Goal: Information Seeking & Learning: Check status

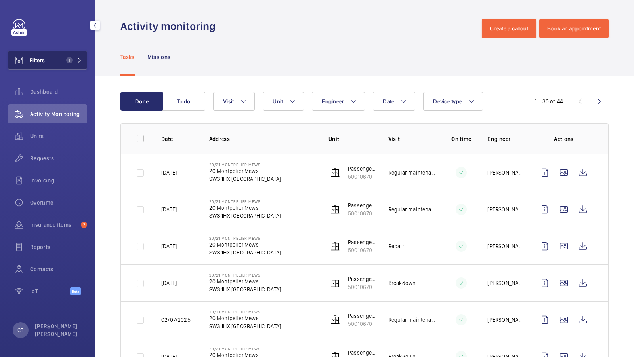
scroll to position [9, 0]
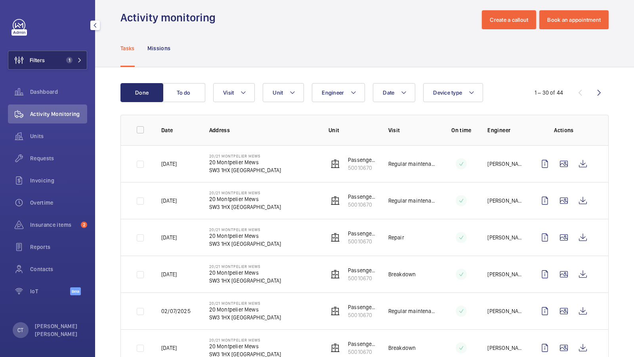
click at [76, 65] on button "Filters 1" at bounding box center [47, 60] width 79 height 19
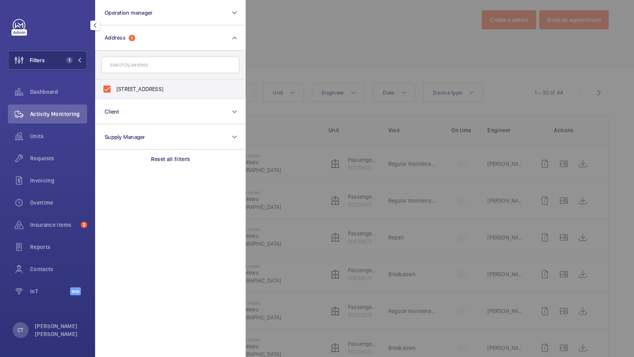
click at [43, 142] on div "Units" at bounding box center [47, 136] width 79 height 19
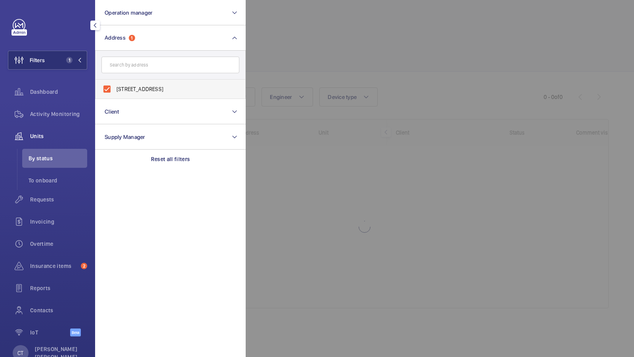
click at [136, 86] on span "20/21 Montpelier Mews - 20 Montpelier Mews, LONDON SW3 1HX" at bounding box center [170, 89] width 109 height 8
click at [115, 86] on input "20/21 Montpelier Mews - 20 Montpelier Mews, LONDON SW3 1HX" at bounding box center [107, 89] width 16 height 16
checkbox input "false"
click at [70, 63] on span "1" at bounding box center [69, 60] width 6 height 6
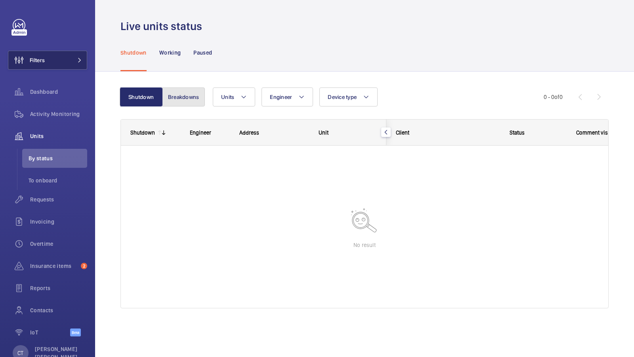
click at [174, 99] on button "Breakdowns" at bounding box center [183, 97] width 43 height 19
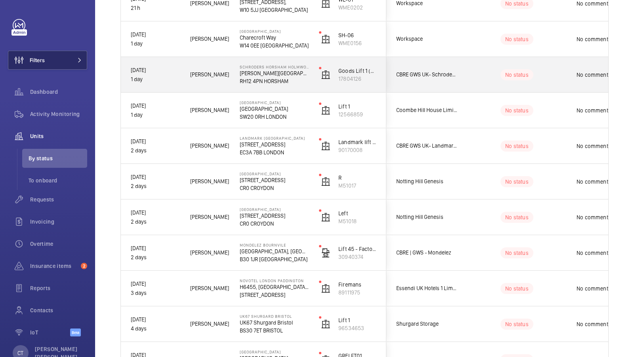
scroll to position [738, 0]
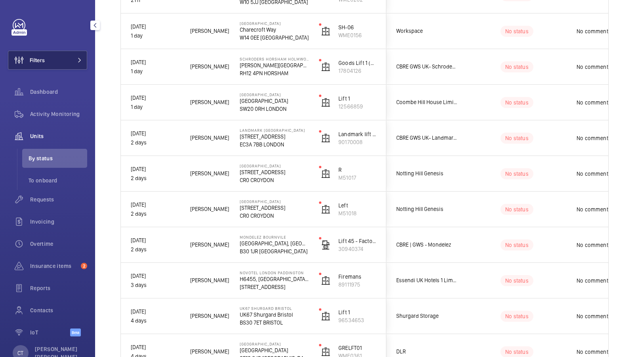
click at [40, 138] on span "Units" at bounding box center [58, 136] width 57 height 8
click at [67, 62] on button "Filters" at bounding box center [47, 60] width 79 height 19
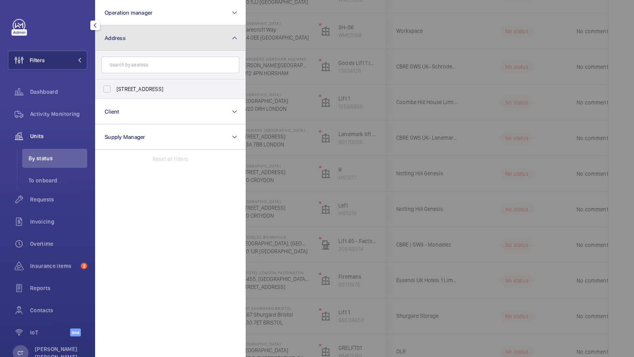
click at [165, 44] on button "Address" at bounding box center [170, 37] width 151 height 25
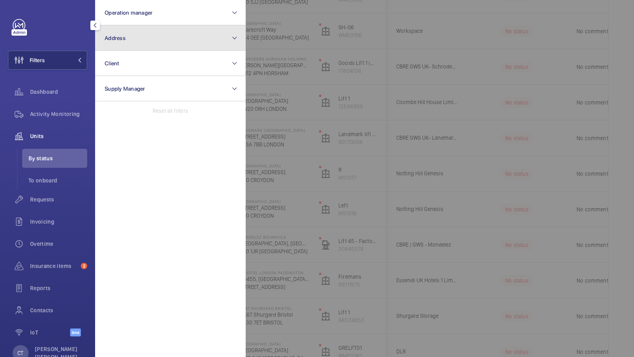
click at [144, 42] on button "Address" at bounding box center [170, 37] width 151 height 25
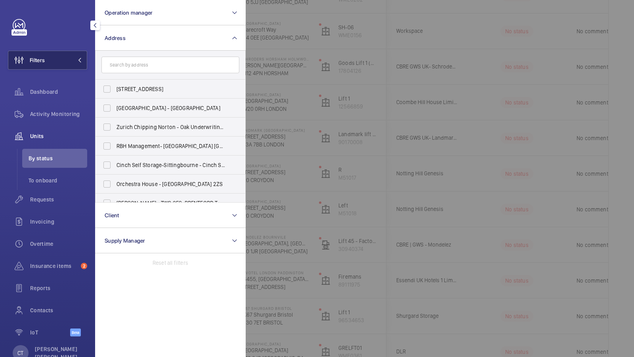
click at [59, 60] on button "Filters" at bounding box center [47, 60] width 79 height 19
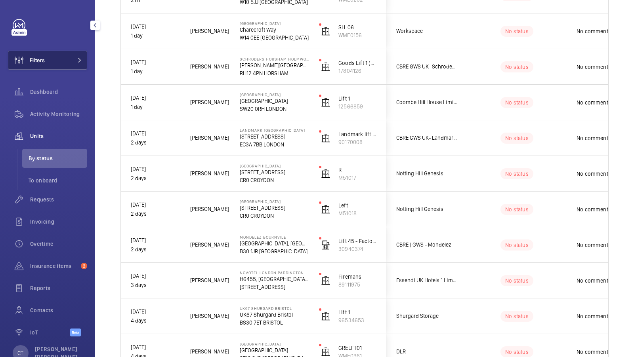
click at [80, 57] on button "Filters" at bounding box center [47, 60] width 79 height 19
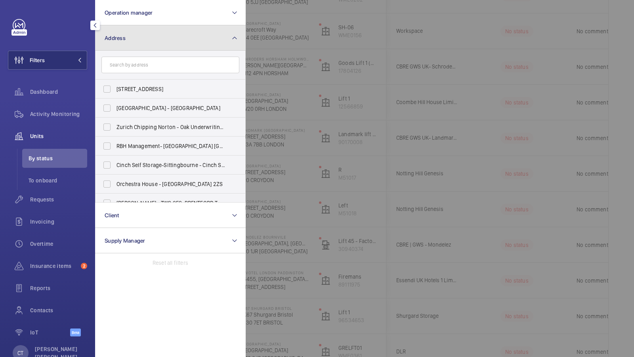
click at [166, 38] on button "Address" at bounding box center [170, 37] width 151 height 25
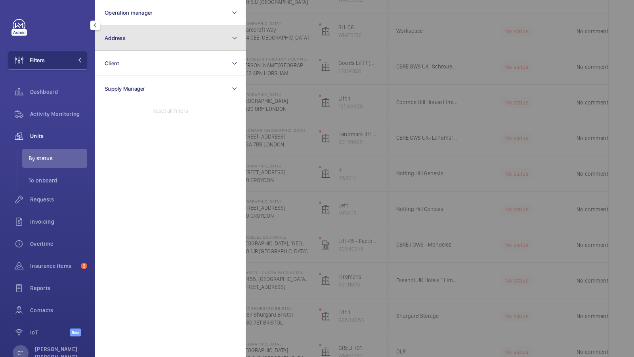
click at [172, 38] on button "Address" at bounding box center [170, 37] width 151 height 25
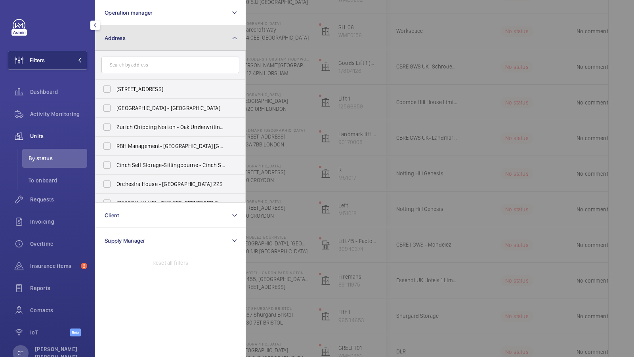
click at [156, 50] on button "Address" at bounding box center [170, 37] width 151 height 25
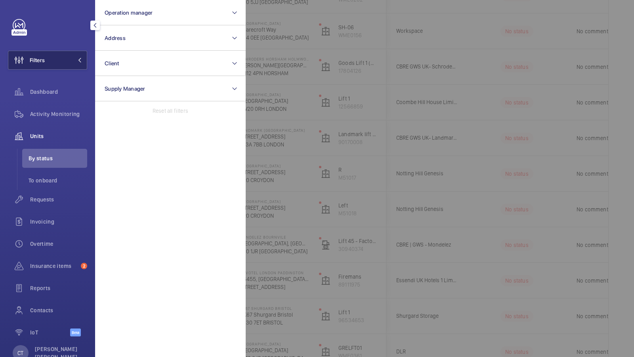
click at [70, 61] on button "Filters" at bounding box center [47, 60] width 79 height 19
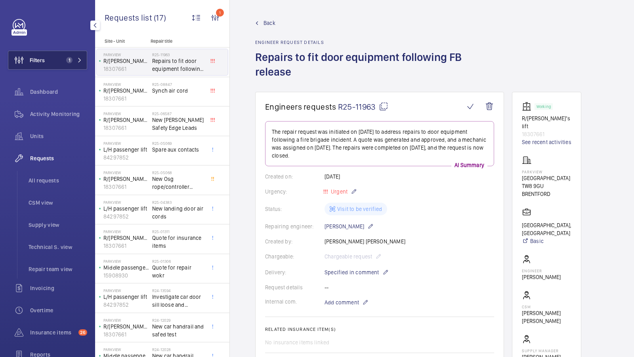
scroll to position [165, 0]
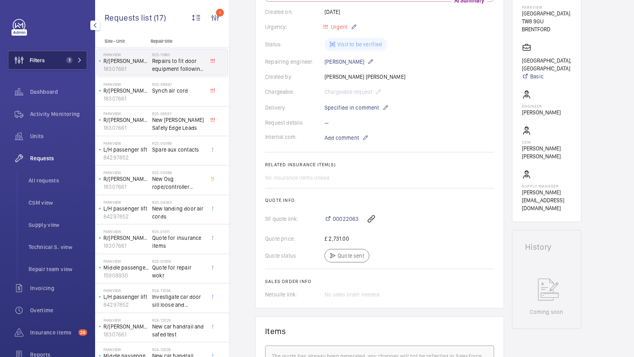
click at [61, 60] on button "Filters 1" at bounding box center [47, 60] width 79 height 19
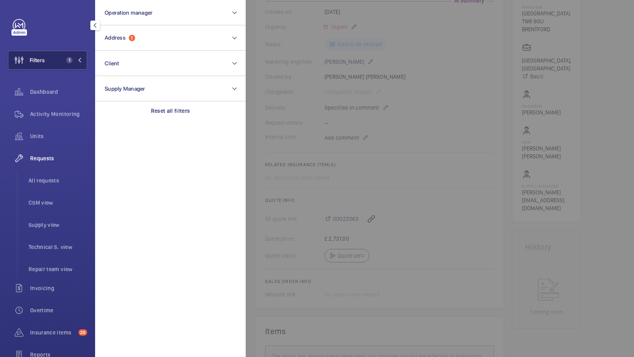
click at [74, 56] on button "Filters 1" at bounding box center [47, 60] width 79 height 19
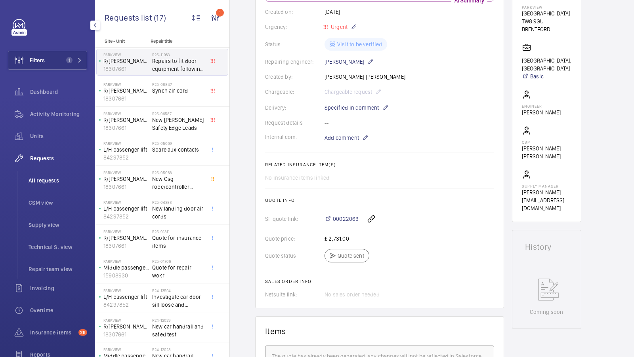
click at [58, 187] on li "All requests" at bounding box center [54, 180] width 65 height 19
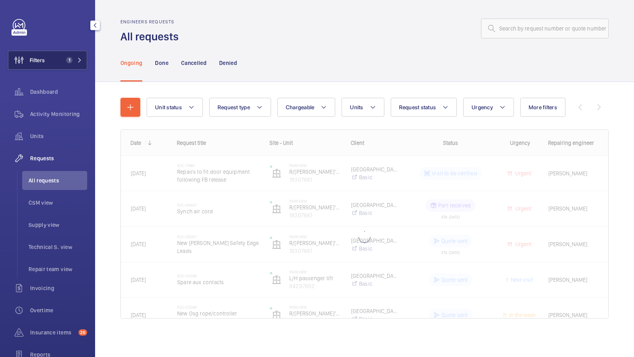
click at [66, 64] on button "Filters 1" at bounding box center [47, 60] width 79 height 19
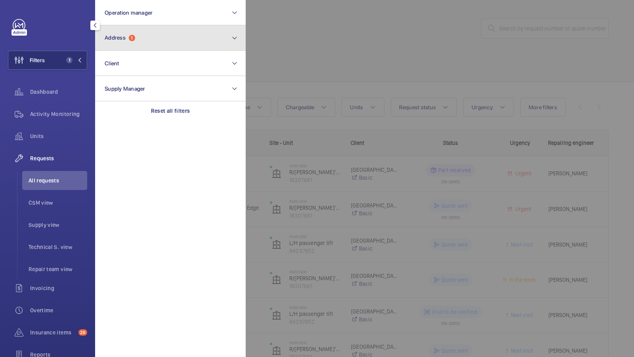
click at [179, 44] on button "Address 1" at bounding box center [170, 37] width 151 height 25
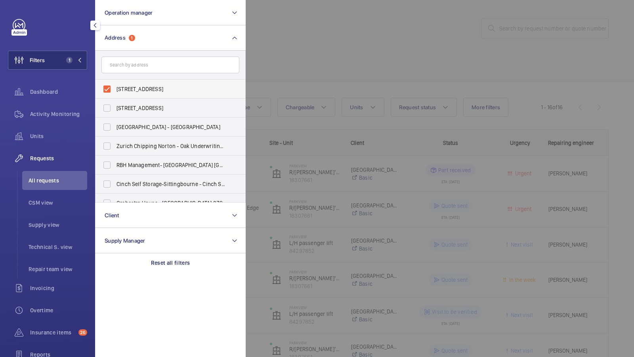
click at [196, 93] on label "[STREET_ADDRESS]" at bounding box center [164, 89] width 138 height 19
click at [115, 93] on input "[STREET_ADDRESS]" at bounding box center [107, 89] width 16 height 16
checkbox input "false"
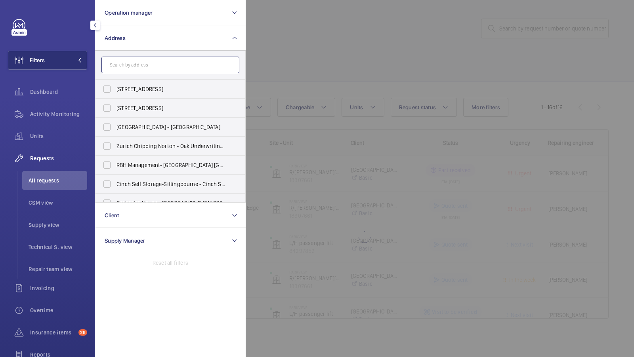
click at [152, 65] on input "text" at bounding box center [170, 65] width 138 height 17
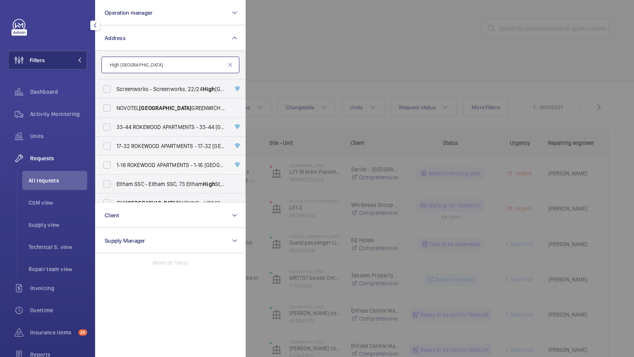
scroll to position [48, 0]
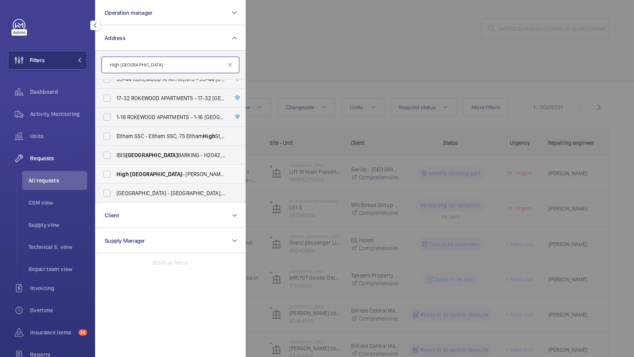
type input "High [GEOGRAPHIC_DATA]"
click at [149, 175] on span "High [GEOGRAPHIC_DATA] - [GEOGRAPHIC_DATA] 5NP" at bounding box center [170, 174] width 109 height 8
click at [115, 175] on input "High [GEOGRAPHIC_DATA] - [GEOGRAPHIC_DATA] 5NP" at bounding box center [107, 174] width 16 height 16
checkbox input "true"
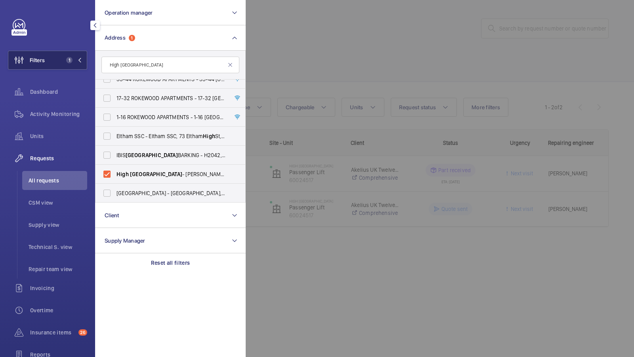
click at [67, 57] on span "1" at bounding box center [68, 60] width 10 height 6
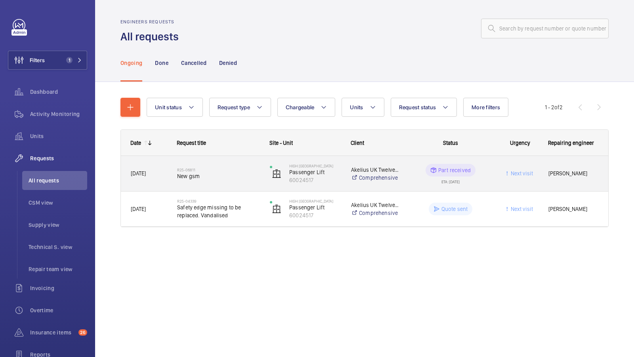
click at [202, 178] on span "New gsm" at bounding box center [218, 176] width 82 height 8
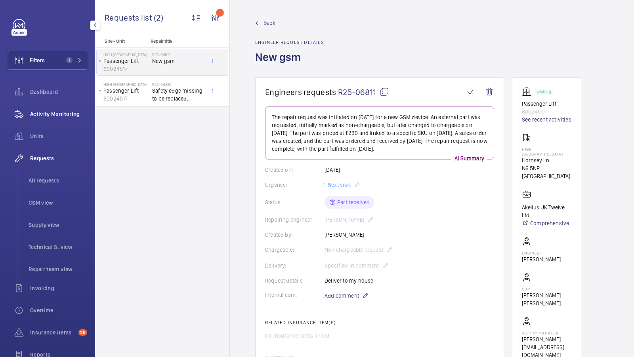
click at [60, 116] on span "Activity Monitoring" at bounding box center [58, 114] width 57 height 8
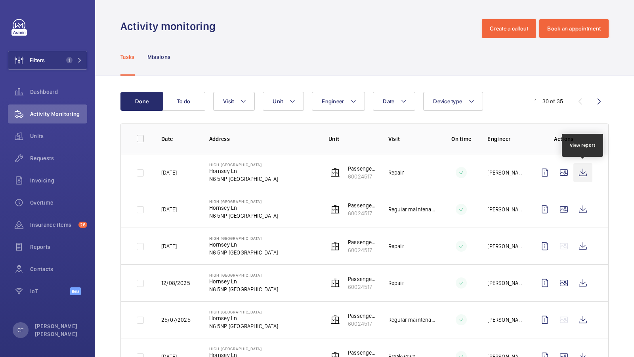
click at [578, 174] on wm-front-icon-button at bounding box center [582, 172] width 19 height 19
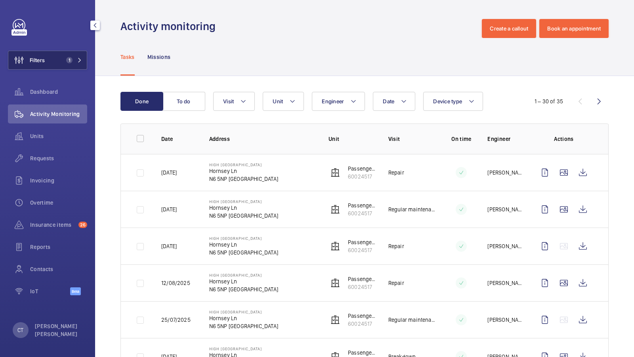
click at [67, 60] on span "1" at bounding box center [69, 60] width 6 height 6
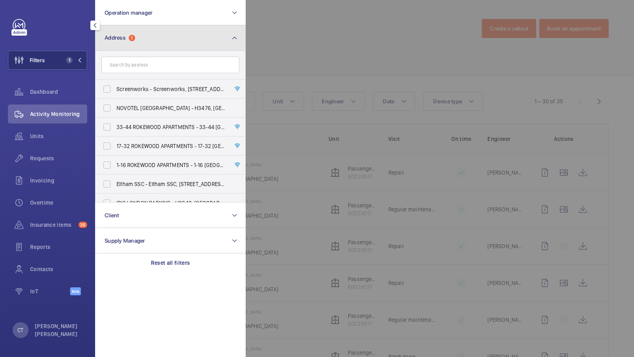
click at [177, 33] on button "Address 1" at bounding box center [170, 37] width 151 height 25
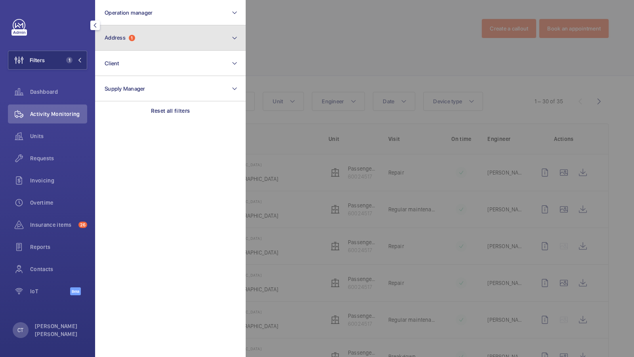
click at [177, 33] on button "Address 1" at bounding box center [170, 37] width 151 height 25
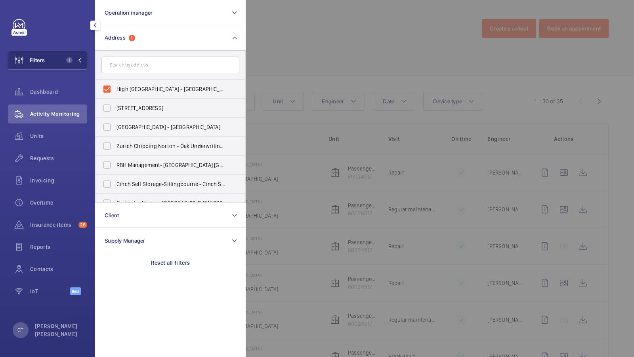
click at [304, 63] on div at bounding box center [563, 178] width 634 height 357
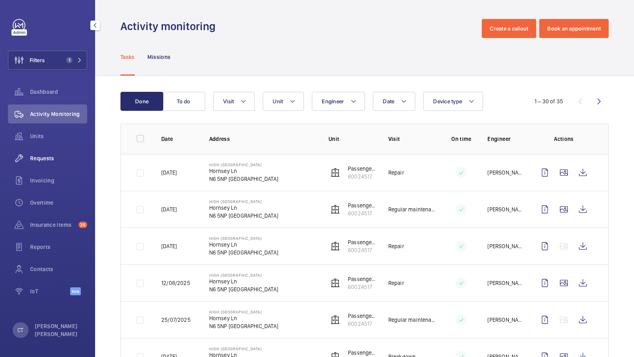
click at [45, 154] on span "Requests" at bounding box center [58, 158] width 57 height 8
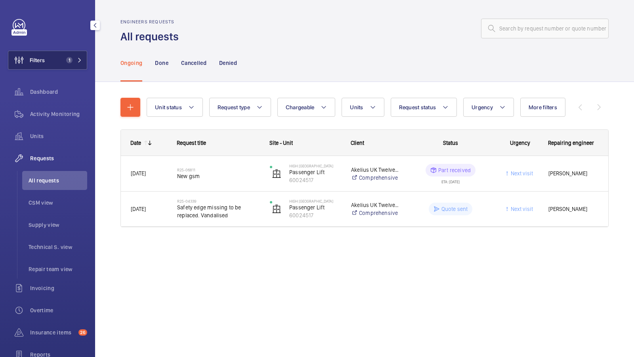
click at [74, 54] on button "Filters 1" at bounding box center [47, 60] width 79 height 19
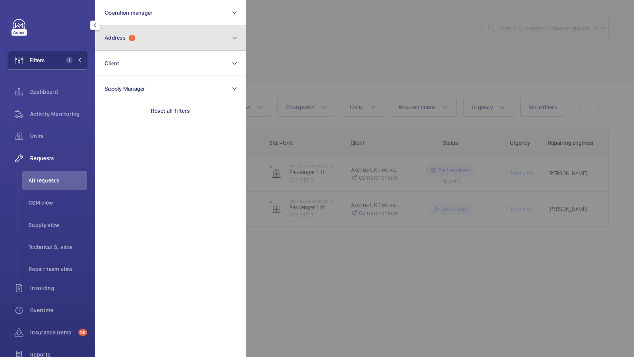
click at [163, 44] on button "Address 1" at bounding box center [170, 37] width 151 height 25
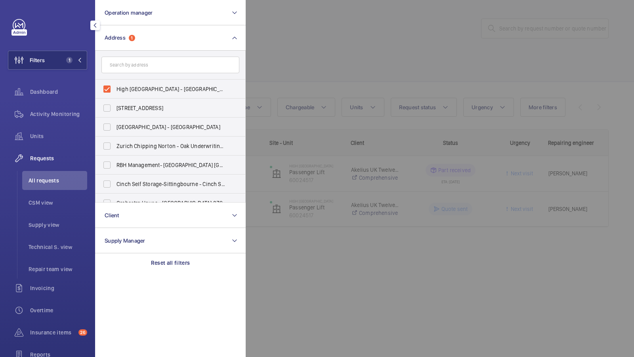
click at [319, 62] on div at bounding box center [563, 178] width 634 height 357
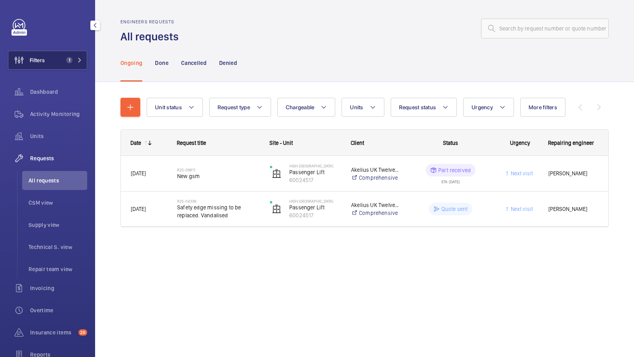
click at [71, 59] on span "1" at bounding box center [69, 60] width 6 height 6
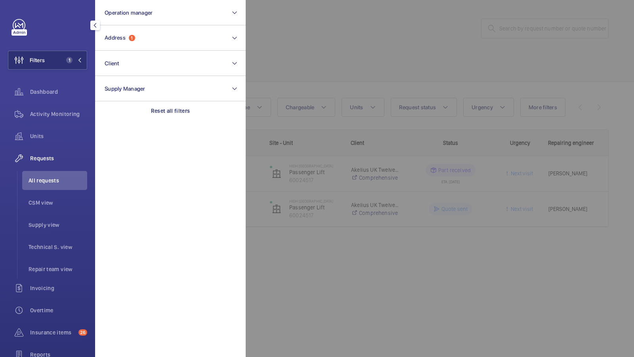
click at [281, 61] on div at bounding box center [563, 178] width 634 height 357
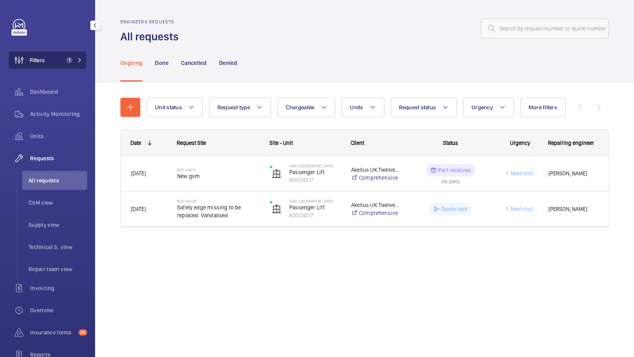
click at [71, 63] on span "1" at bounding box center [69, 60] width 6 height 6
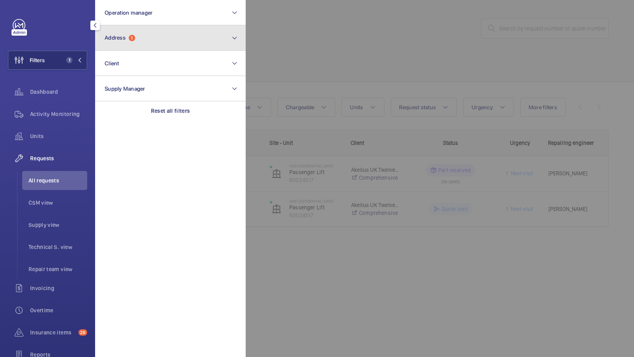
click at [214, 36] on button "Address 1" at bounding box center [170, 37] width 151 height 25
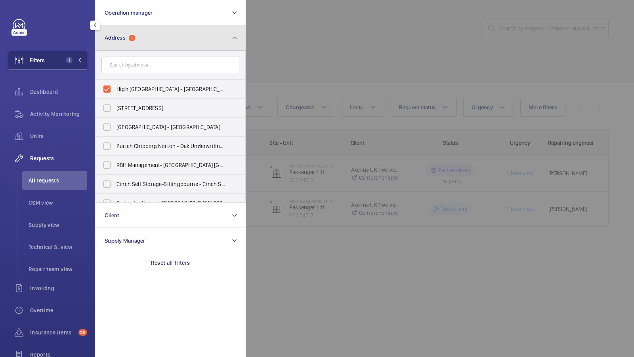
click at [142, 50] on button "Address 1" at bounding box center [170, 37] width 151 height 25
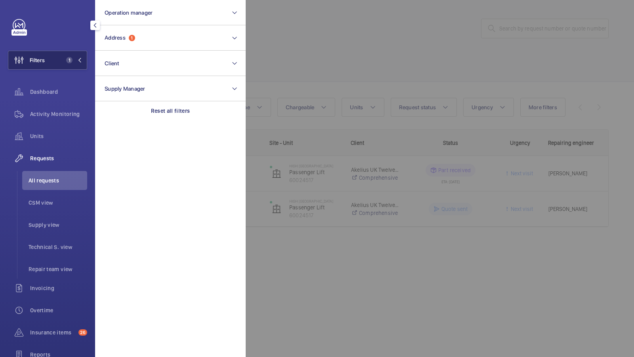
click at [71, 60] on span "1" at bounding box center [69, 60] width 6 height 6
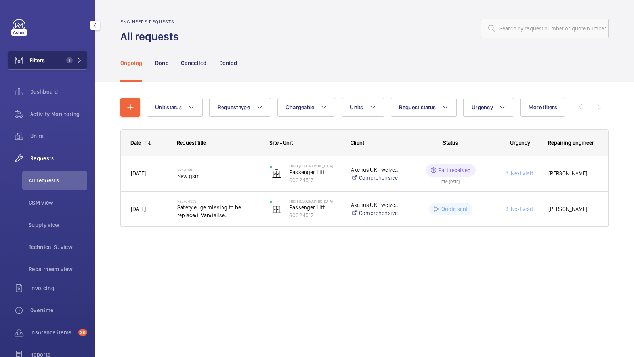
click at [63, 65] on button "Filters 1" at bounding box center [47, 60] width 79 height 19
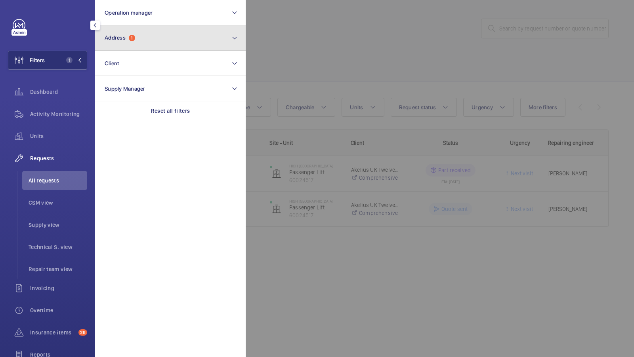
click at [147, 38] on button "Address 1" at bounding box center [170, 37] width 151 height 25
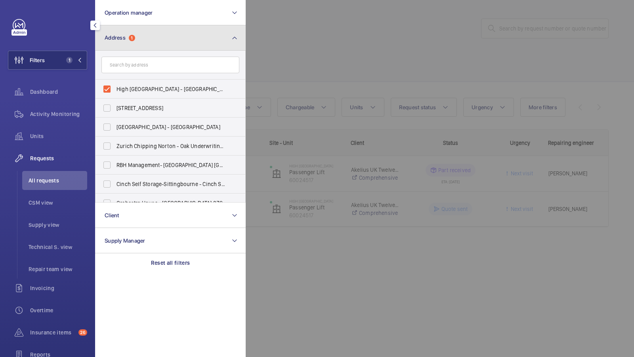
click at [163, 32] on button "Address 1" at bounding box center [170, 37] width 151 height 25
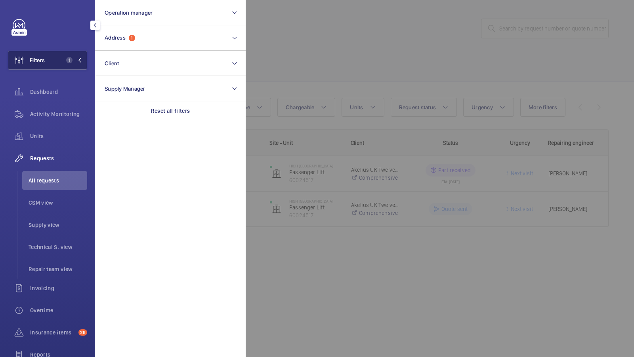
click at [66, 62] on span "1" at bounding box center [68, 60] width 10 height 6
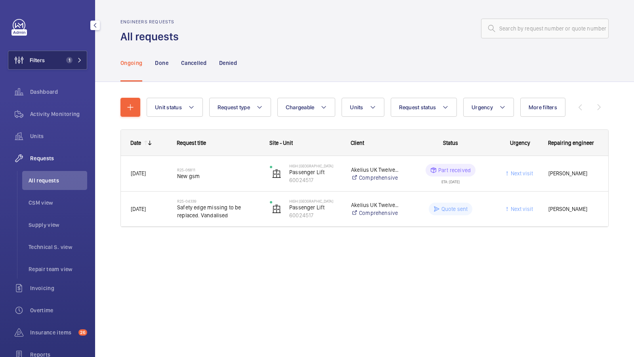
click at [81, 68] on button "Filters 1" at bounding box center [47, 60] width 79 height 19
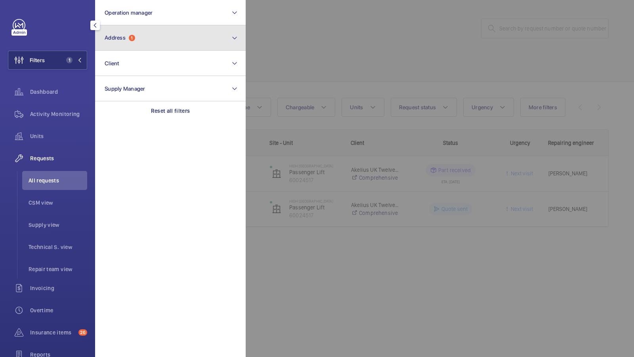
click at [144, 39] on button "Address 1" at bounding box center [170, 37] width 151 height 25
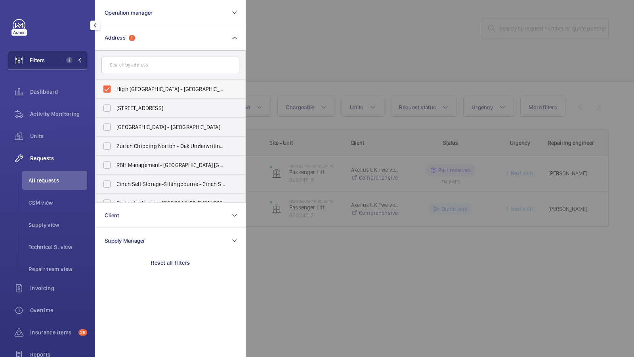
click at [144, 83] on label "High London - Hornsey Ln, LONDON N6 5NP" at bounding box center [164, 89] width 138 height 19
click at [115, 83] on input "High London - Hornsey Ln, LONDON N6 5NP" at bounding box center [107, 89] width 16 height 16
checkbox input "false"
click at [140, 57] on input "text" at bounding box center [170, 65] width 138 height 17
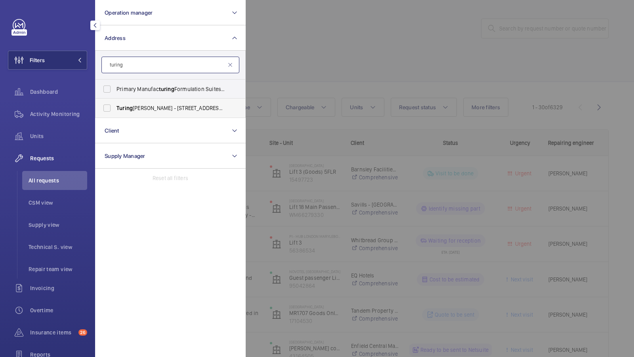
type input "turing"
click at [120, 110] on span "Turing" at bounding box center [124, 108] width 16 height 6
click at [115, 110] on input "Turing Locke - 47 Eddington Ave, CAMBRIDGE CB3 1SE" at bounding box center [107, 108] width 16 height 16
checkbox input "true"
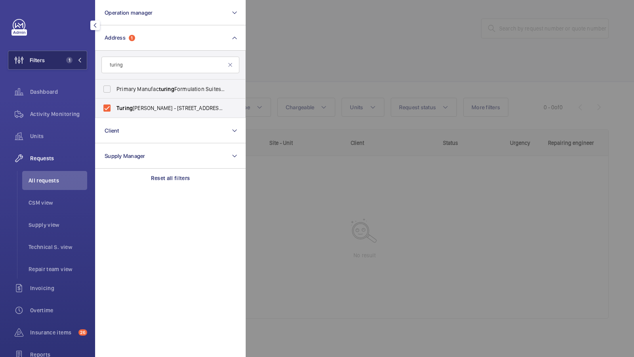
click at [61, 59] on button "Filters 1" at bounding box center [47, 60] width 79 height 19
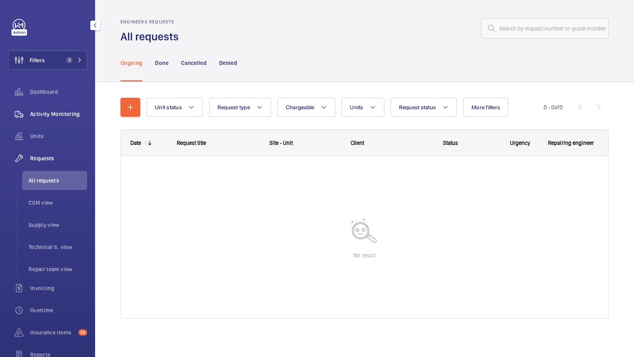
click at [74, 116] on span "Activity Monitoring" at bounding box center [58, 114] width 57 height 8
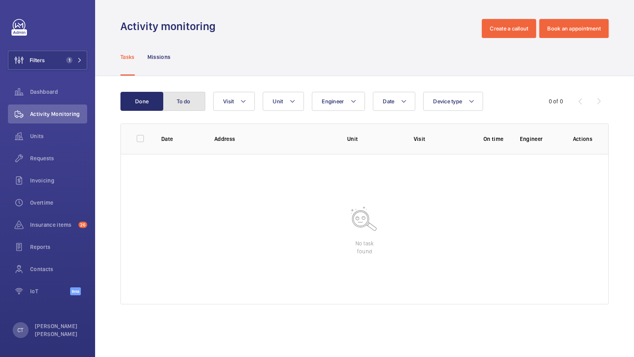
click at [186, 97] on button "To do" at bounding box center [183, 101] width 43 height 19
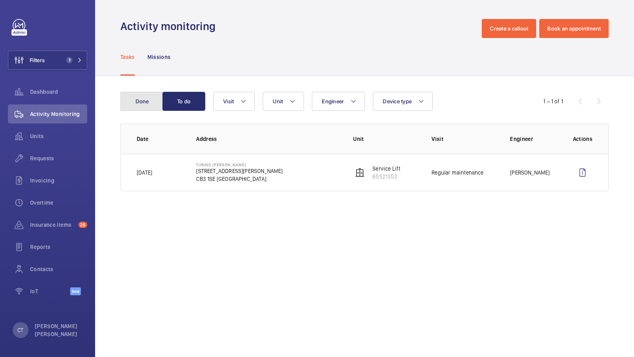
click at [131, 106] on button "Done" at bounding box center [141, 101] width 43 height 19
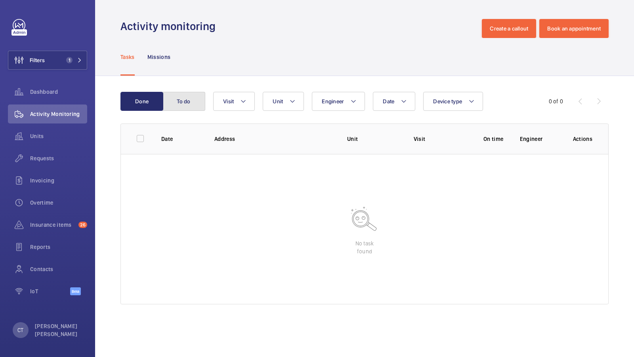
click at [190, 107] on button "To do" at bounding box center [183, 101] width 43 height 19
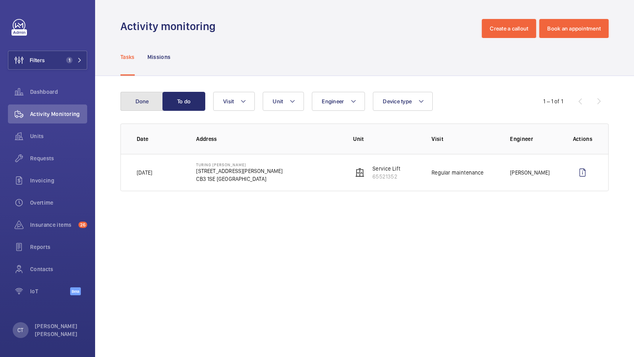
click at [157, 102] on button "Done" at bounding box center [141, 101] width 43 height 19
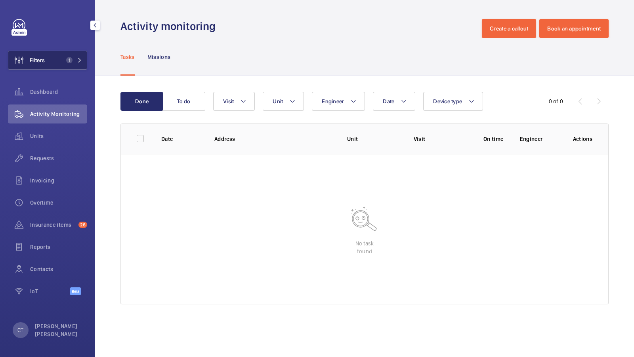
click at [58, 61] on button "Filters 1" at bounding box center [47, 60] width 79 height 19
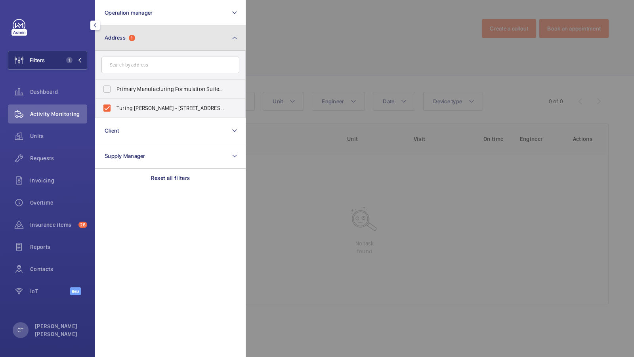
click at [204, 35] on button "Address 1" at bounding box center [170, 37] width 151 height 25
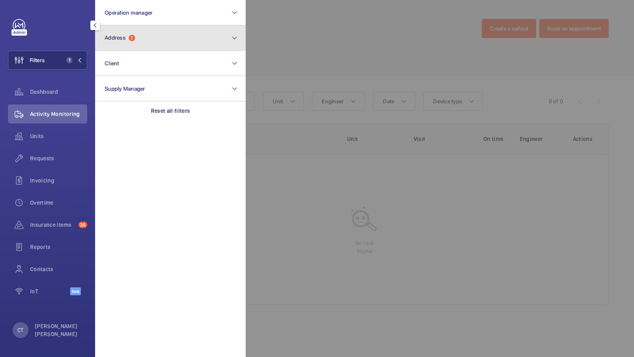
click at [205, 35] on button "Address 1" at bounding box center [170, 37] width 151 height 25
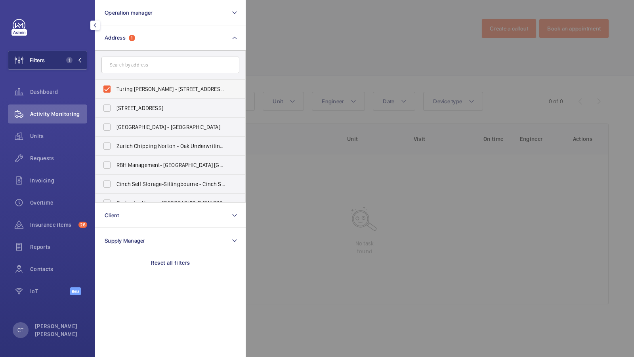
click at [154, 90] on span "Turing Locke - 47 Eddington Ave, CAMBRIDGE CB3 1SE" at bounding box center [170, 89] width 109 height 8
click at [115, 90] on input "Turing Locke - 47 Eddington Ave, CAMBRIDGE CB3 1SE" at bounding box center [107, 89] width 16 height 16
checkbox input "false"
click at [142, 71] on input "text" at bounding box center [170, 65] width 138 height 17
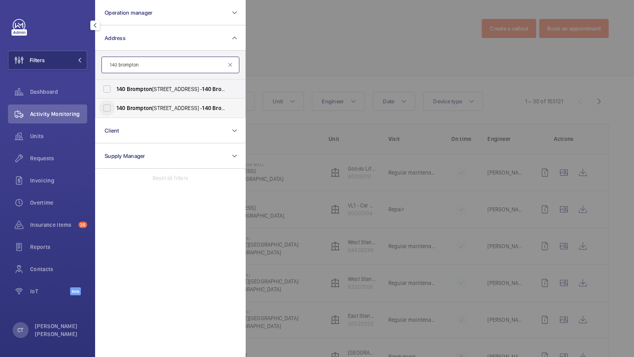
type input "140 brompton"
click at [108, 111] on input "140 Brompton Road, London SW3 1HY - 140 Brompton Rd, LONDON SW3 1HY" at bounding box center [107, 108] width 16 height 16
checkbox input "true"
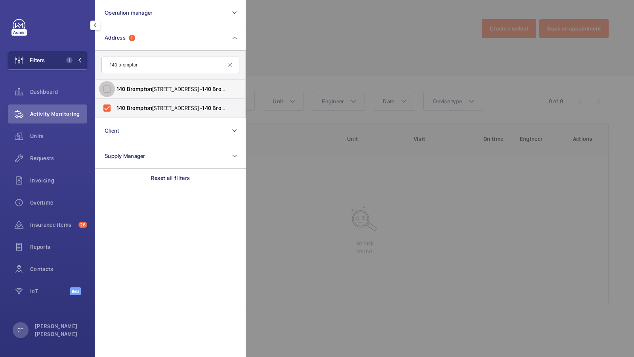
click at [107, 92] on input "140 Brompton Road, London SW3 1HY - 140 Brompton Rd, LONDON SW3 1HY" at bounding box center [107, 89] width 16 height 16
checkbox input "true"
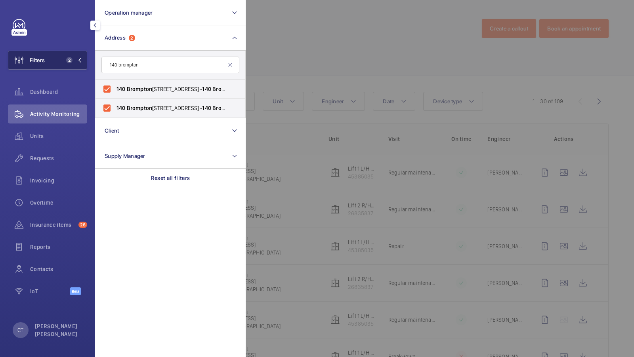
click at [79, 59] on mat-icon at bounding box center [79, 60] width 5 height 5
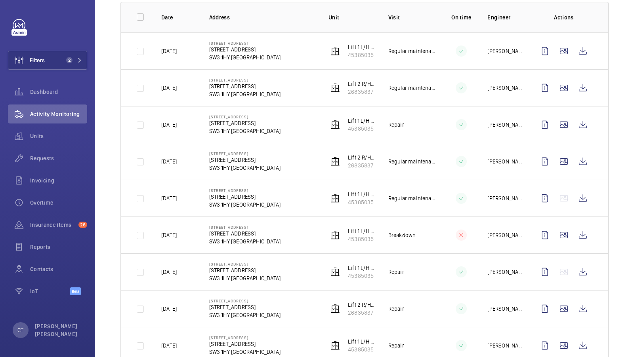
scroll to position [122, 0]
click at [62, 58] on button "Filters 2" at bounding box center [47, 60] width 79 height 19
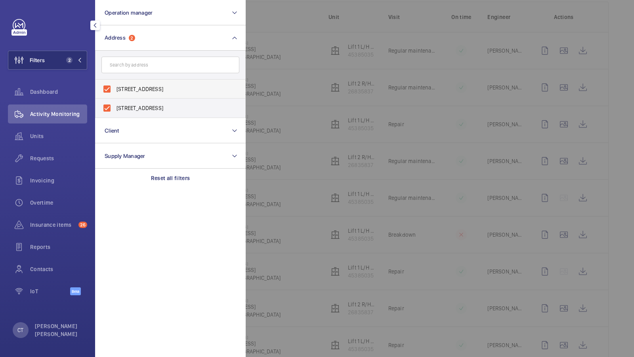
click at [197, 95] on label "140 Brompton Road, London SW3 1HY - 140 Brompton Rd, LONDON SW3 1HY" at bounding box center [164, 89] width 138 height 19
click at [115, 95] on input "140 Brompton Road, London SW3 1HY - 140 Brompton Rd, LONDON SW3 1HY" at bounding box center [107, 89] width 16 height 16
checkbox input "false"
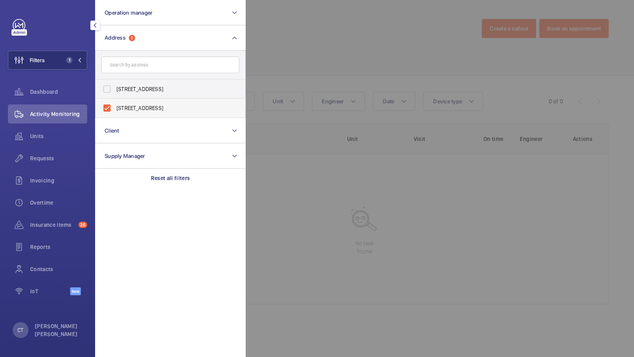
click at [175, 107] on span "140 Brompton Road, London SW3 1HY - 140 Brompton Rd, LONDON SW3 1HY" at bounding box center [170, 108] width 109 height 8
click at [115, 107] on input "140 Brompton Road, London SW3 1HY - 140 Brompton Rd, LONDON SW3 1HY" at bounding box center [107, 108] width 16 height 16
checkbox input "false"
click at [150, 67] on input "text" at bounding box center [170, 65] width 138 height 17
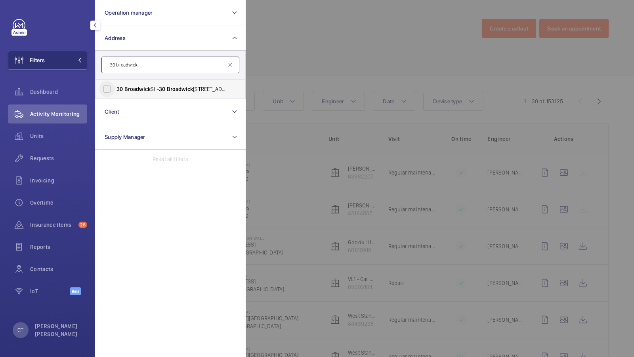
type input "30 broadwick"
click at [104, 91] on input "30 Broadwick St - 30 Broadwick St, LONDON W1F 8JB" at bounding box center [107, 89] width 16 height 16
checkbox input "true"
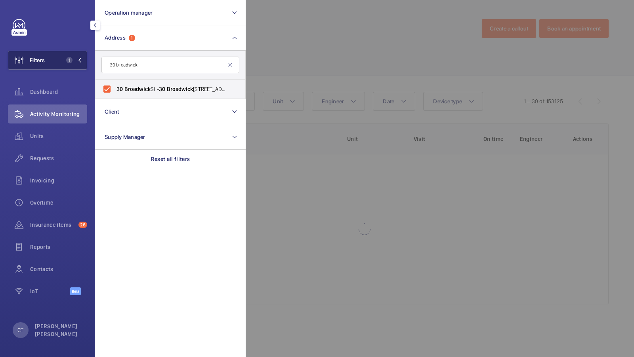
click at [71, 65] on button "Filters 1" at bounding box center [47, 60] width 79 height 19
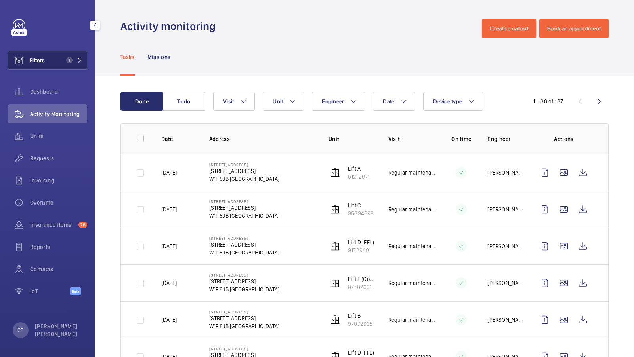
click at [72, 60] on span "1" at bounding box center [69, 60] width 6 height 6
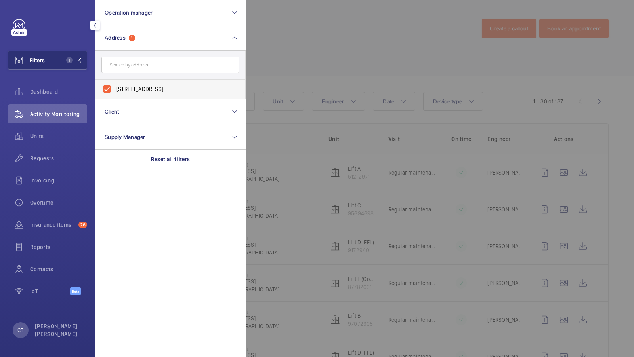
click at [176, 92] on span "30 Broadwick St - 30 Broadwick St, LONDON W1F 8JB" at bounding box center [170, 89] width 109 height 8
click at [115, 92] on input "30 Broadwick St - 30 Broadwick St, LONDON W1F 8JB" at bounding box center [107, 89] width 16 height 16
checkbox input "false"
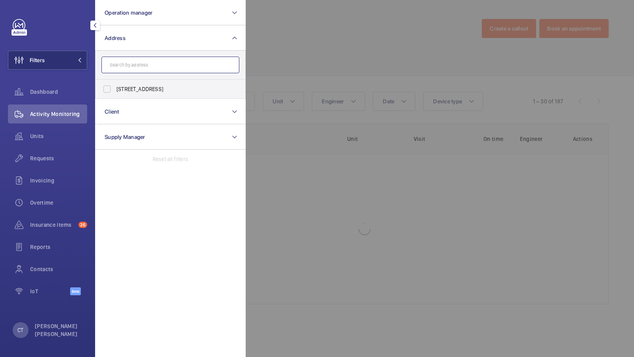
click at [141, 67] on input "text" at bounding box center [170, 65] width 138 height 17
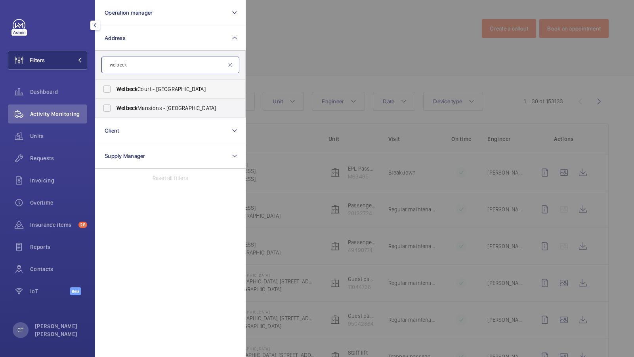
type input "welbeck"
click at [122, 90] on span "Welbeck" at bounding box center [126, 89] width 21 height 6
click at [115, 90] on input "Welbeck Court - Addison Bridge Place, LONDON W14 8XW" at bounding box center [107, 89] width 16 height 16
checkbox input "true"
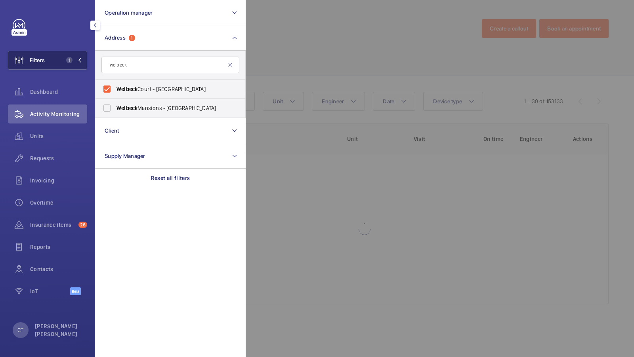
click at [79, 66] on button "Filters 1" at bounding box center [47, 60] width 79 height 19
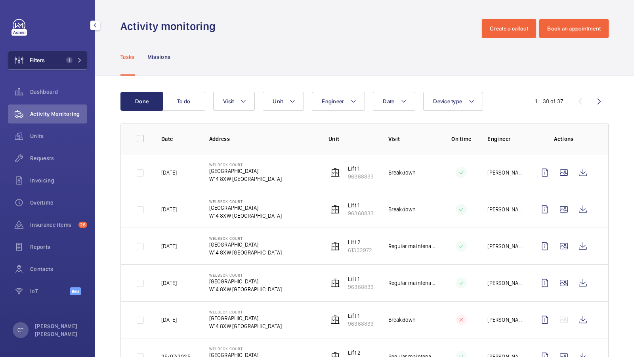
click at [66, 69] on button "Filters 1" at bounding box center [47, 60] width 79 height 19
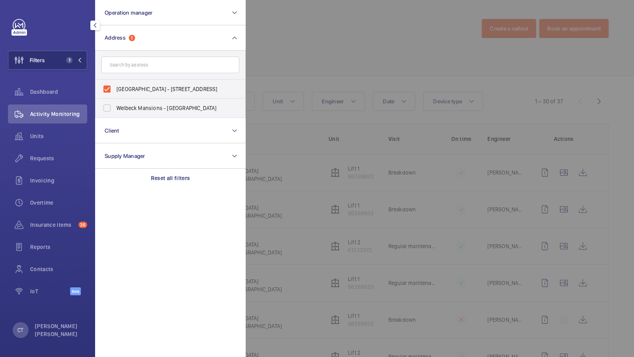
click at [314, 73] on div at bounding box center [563, 178] width 634 height 357
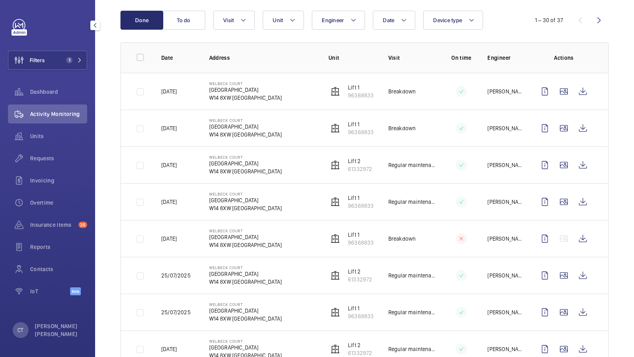
scroll to position [80, 0]
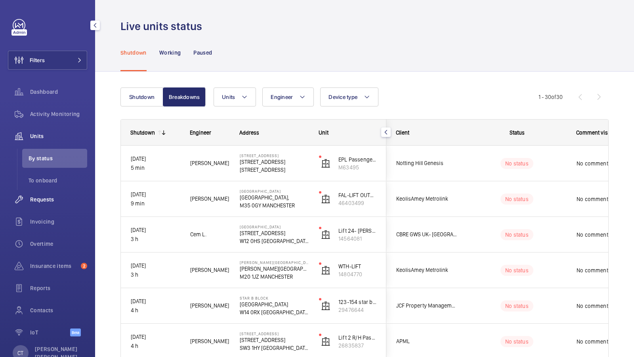
scroll to position [738, 0]
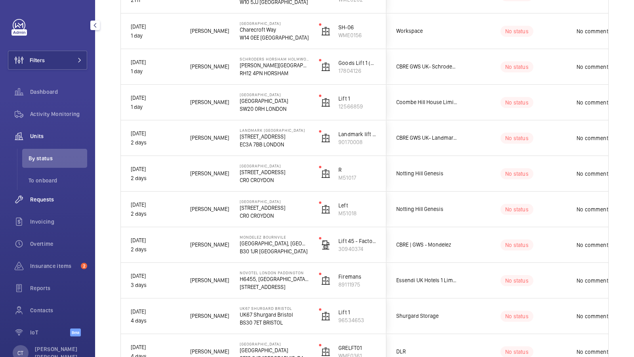
click at [59, 204] on div "Requests" at bounding box center [47, 199] width 79 height 19
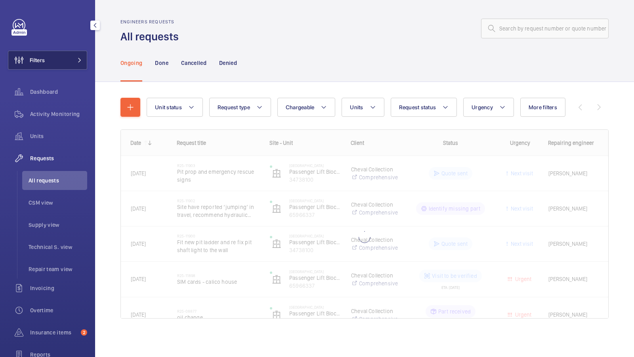
click at [61, 62] on button "Filters" at bounding box center [47, 60] width 79 height 19
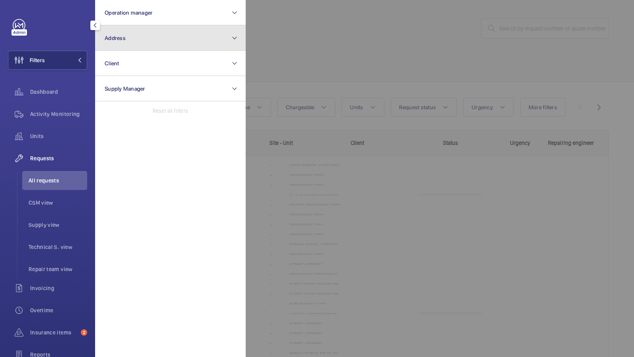
click at [150, 40] on button "Address" at bounding box center [170, 37] width 151 height 25
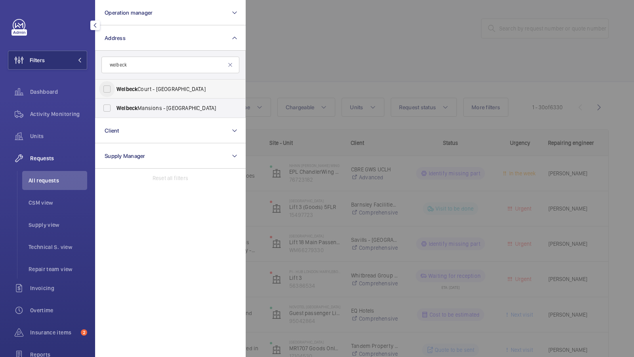
type input "welbeck"
click at [108, 88] on input "Welbeck Court - Addison Bridge Place, LONDON W14 8XW" at bounding box center [107, 89] width 16 height 16
checkbox input "true"
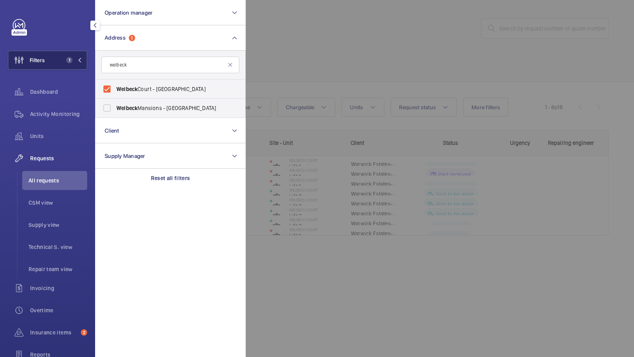
click at [80, 57] on span "1" at bounding box center [72, 60] width 19 height 6
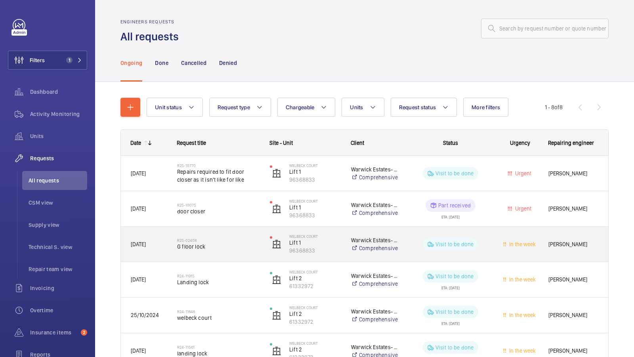
scroll to position [56, 0]
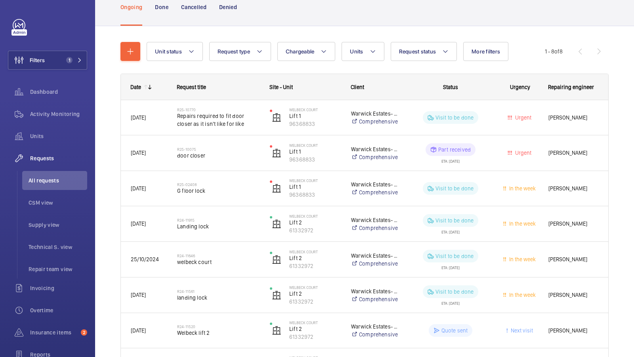
click at [454, 38] on div "Unit status Request type Chargeable Units Request status More filters Urgency R…" at bounding box center [364, 216] width 488 height 374
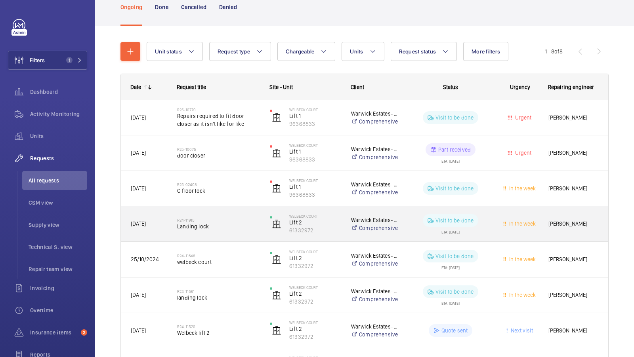
scroll to position [78, 0]
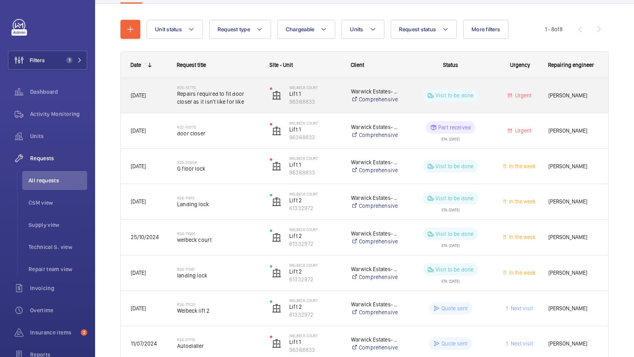
click at [226, 99] on span "Repairs required to fit door closer as it isn't like for like" at bounding box center [218, 98] width 82 height 16
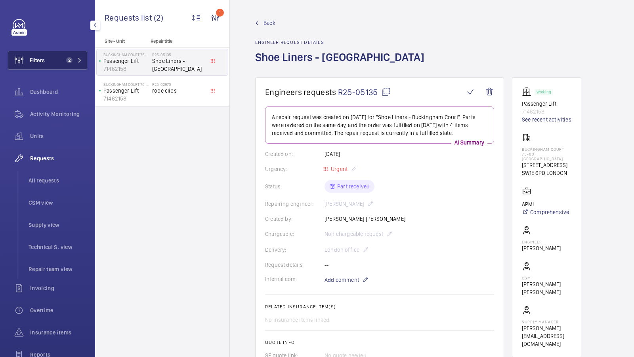
click at [73, 59] on span "2" at bounding box center [72, 60] width 19 height 6
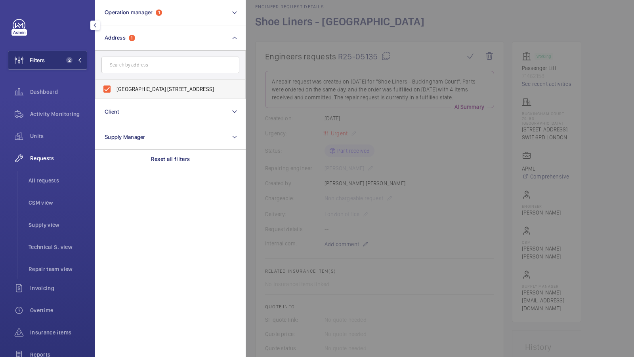
click at [171, 92] on span "Buckingham Court 75-83 Buckingham Gate - 75 Buckingham Gate, LONDON SW1E 6PD" at bounding box center [170, 89] width 109 height 8
click at [115, 92] on input "Buckingham Court 75-83 Buckingham Gate - 75 Buckingham Gate, LONDON SW1E 6PD" at bounding box center [107, 89] width 16 height 16
checkbox input "false"
click at [133, 69] on input "text" at bounding box center [170, 65] width 138 height 17
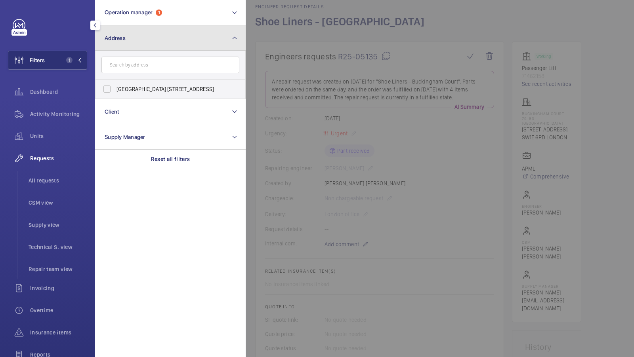
click at [166, 37] on button "Address" at bounding box center [170, 37] width 151 height 25
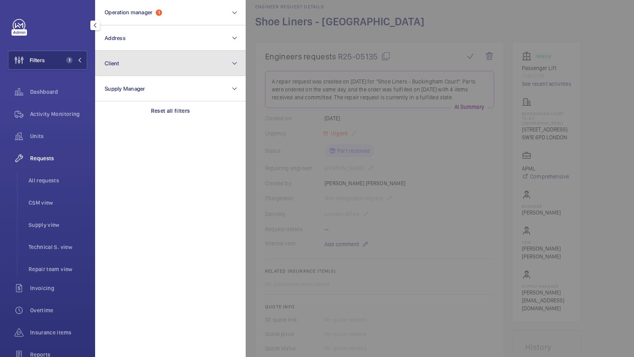
click at [145, 70] on button "Client" at bounding box center [170, 63] width 151 height 25
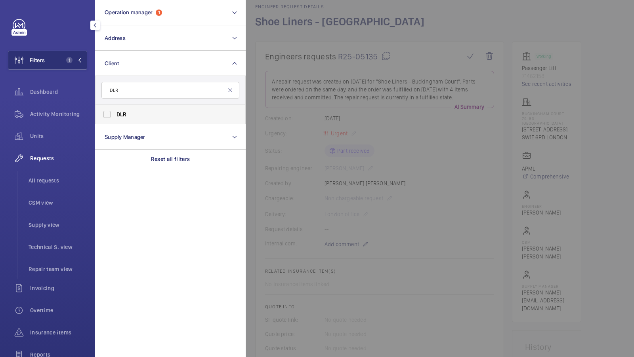
type input "DLR"
click at [127, 114] on span "DLR" at bounding box center [170, 115] width 109 height 8
click at [115, 114] on input "DLR" at bounding box center [107, 115] width 16 height 16
checkbox input "true"
click at [72, 55] on button "Filters 2" at bounding box center [47, 60] width 79 height 19
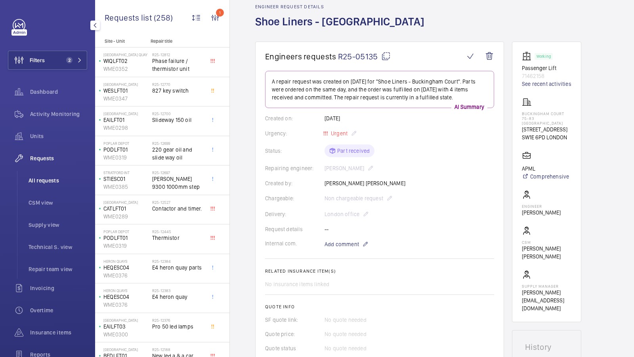
click at [40, 177] on span "All requests" at bounding box center [58, 181] width 59 height 8
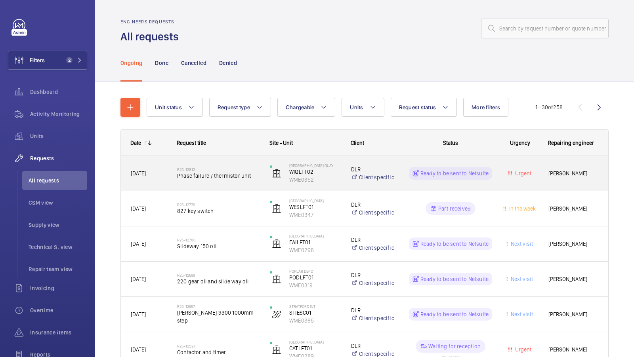
click at [217, 179] on span "Phase failure / thermistor unit" at bounding box center [218, 176] width 82 height 8
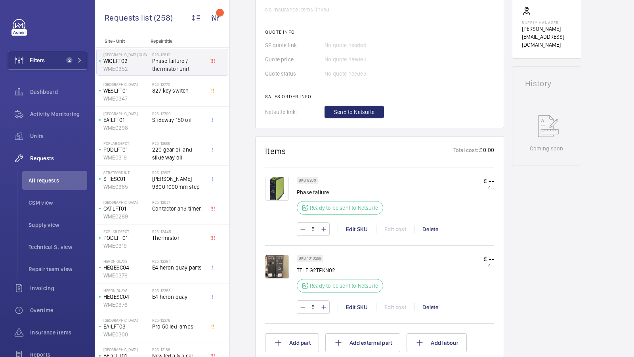
scroll to position [318, 0]
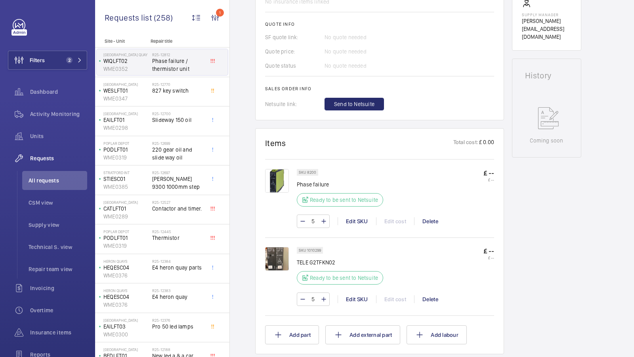
click at [278, 260] on img at bounding box center [277, 259] width 24 height 24
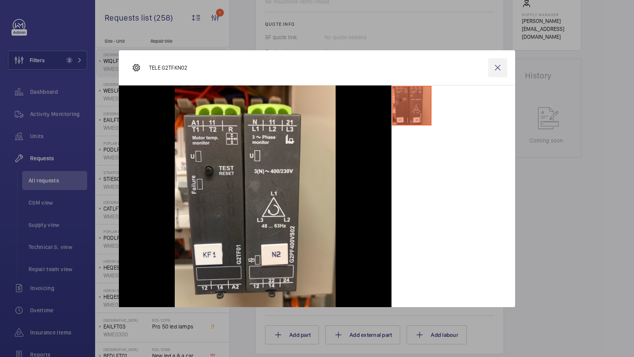
click at [495, 71] on wm-front-icon-button at bounding box center [497, 67] width 19 height 19
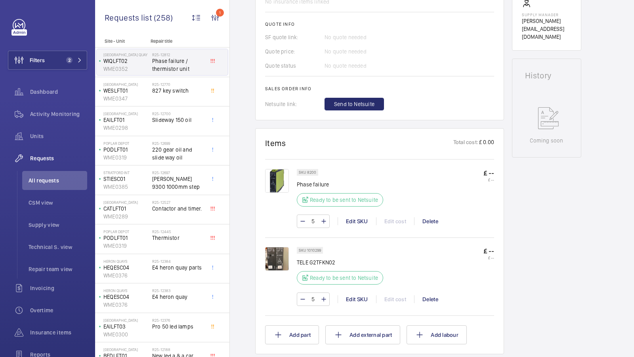
scroll to position [0, 0]
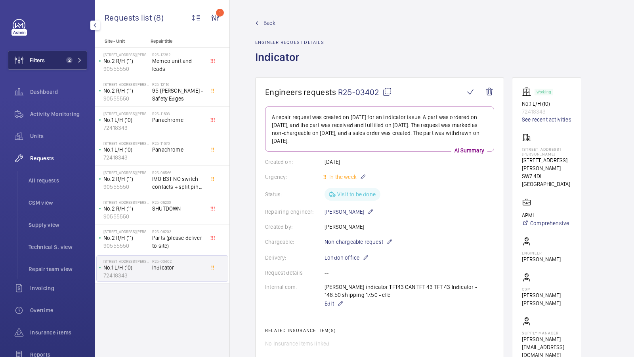
click at [61, 59] on button "Filters 2" at bounding box center [47, 60] width 79 height 19
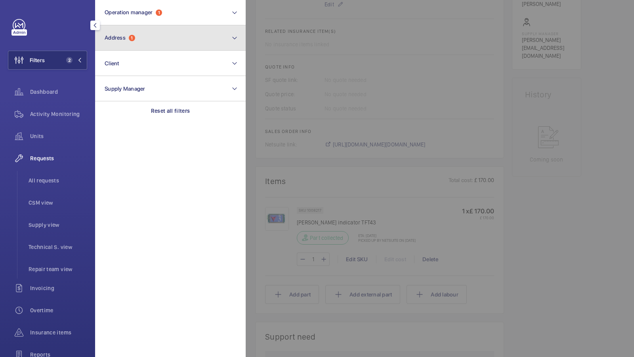
click at [160, 37] on button "Address 1" at bounding box center [170, 37] width 151 height 25
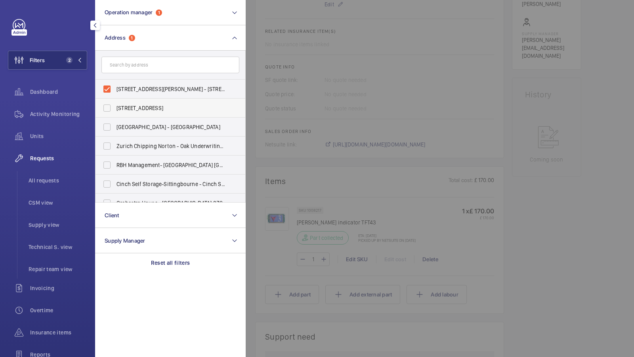
click at [117, 99] on label "[STREET_ADDRESS]" at bounding box center [164, 108] width 138 height 19
click at [115, 100] on input "[STREET_ADDRESS]" at bounding box center [107, 108] width 16 height 16
checkbox input "true"
click at [128, 92] on span "95 Cromwell Road London SW7 4DL - 95 Cromwell Road, LONDON SW7 4DL" at bounding box center [170, 89] width 109 height 8
click at [115, 92] on input "95 Cromwell Road London SW7 4DL - 95 Cromwell Road, LONDON SW7 4DL" at bounding box center [107, 89] width 16 height 16
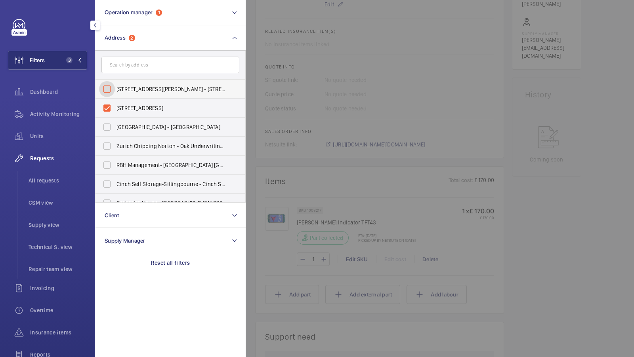
checkbox input "false"
click at [128, 113] on label "[STREET_ADDRESS]" at bounding box center [164, 108] width 138 height 19
click at [115, 113] on input "[STREET_ADDRESS]" at bounding box center [107, 108] width 16 height 16
checkbox input "false"
click at [155, 63] on input "text" at bounding box center [170, 65] width 138 height 17
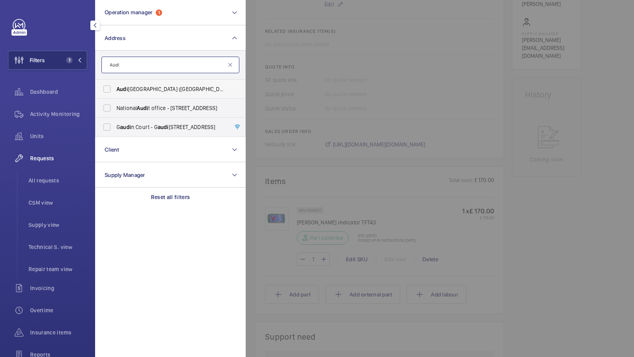
type input "Audi"
click at [138, 88] on span "Audi West London (Brentford) - 958 Great West Road, BRENTFORD TW8 9BQ" at bounding box center [170, 89] width 109 height 8
click at [115, 88] on input "Audi West London (Brentford) - 958 Great West Road, BRENTFORD TW8 9BQ" at bounding box center [107, 89] width 16 height 16
checkbox input "true"
click at [74, 65] on button "Filters 2" at bounding box center [47, 60] width 79 height 19
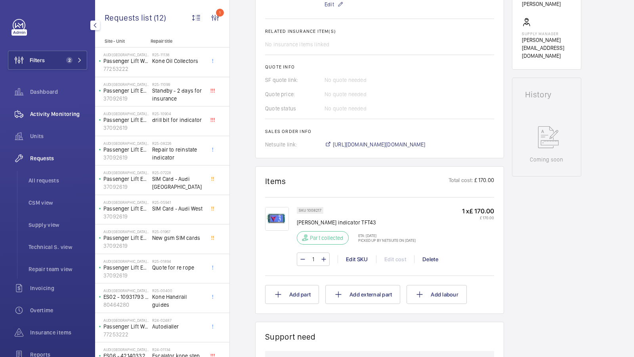
click at [51, 120] on div "Activity Monitoring" at bounding box center [47, 114] width 79 height 19
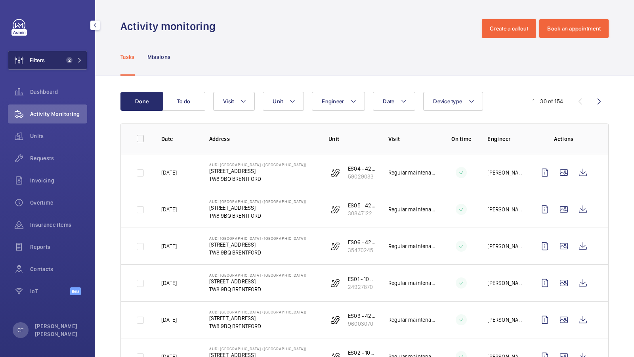
click at [78, 60] on mat-icon at bounding box center [79, 60] width 5 height 5
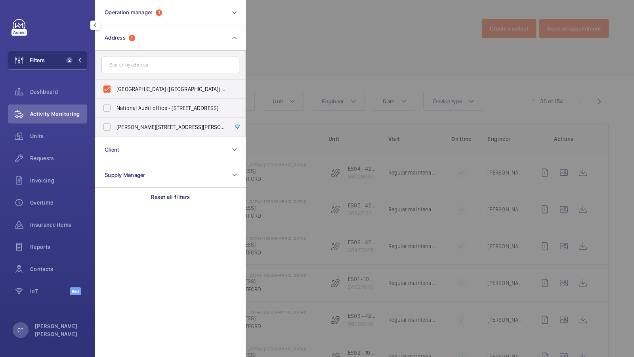
click at [299, 65] on div at bounding box center [563, 178] width 634 height 357
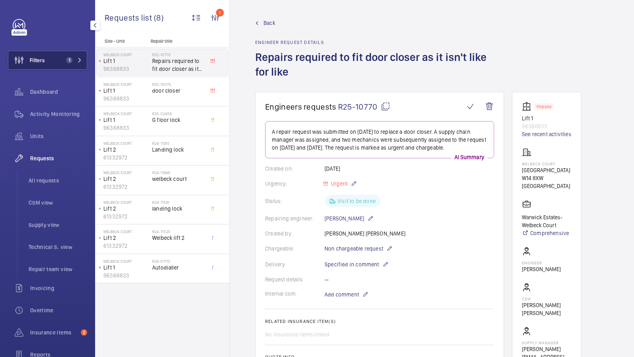
click at [69, 59] on span "1" at bounding box center [69, 60] width 6 height 6
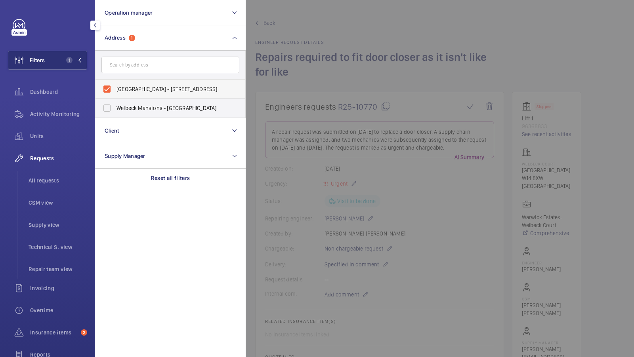
click at [135, 88] on span "[GEOGRAPHIC_DATA] - [STREET_ADDRESS]" at bounding box center [170, 89] width 109 height 8
click at [115, 88] on input "[GEOGRAPHIC_DATA] - [STREET_ADDRESS]" at bounding box center [107, 89] width 16 height 16
checkbox input "false"
click at [124, 65] on input "text" at bounding box center [170, 65] width 138 height 17
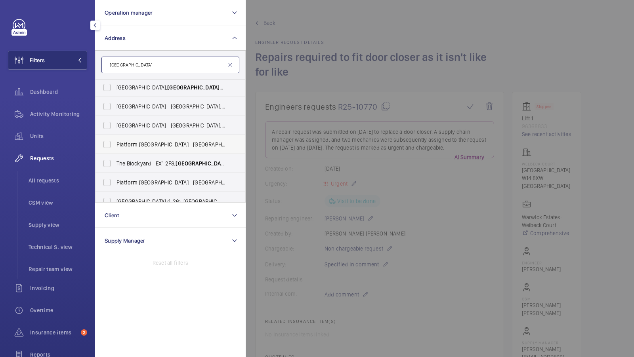
scroll to position [105, 0]
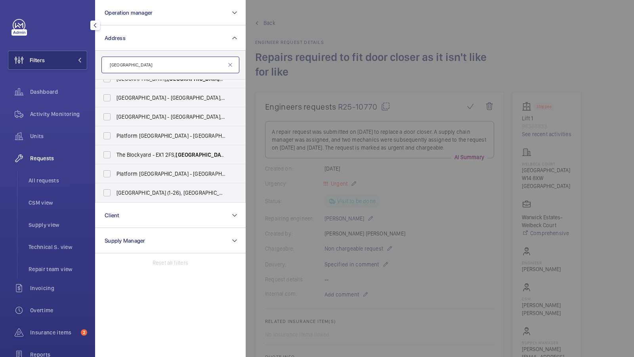
type input "[GEOGRAPHIC_DATA]"
click at [382, 123] on div at bounding box center [563, 178] width 634 height 357
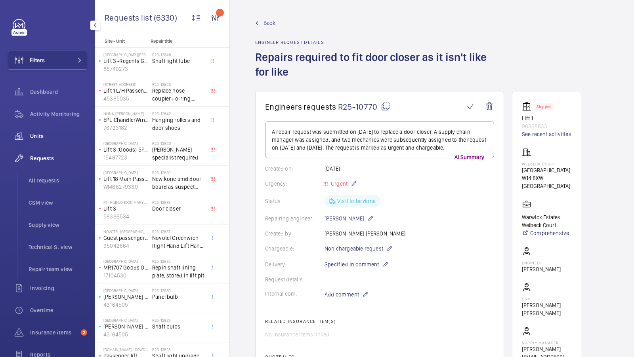
click at [42, 137] on span "Units" at bounding box center [58, 136] width 57 height 8
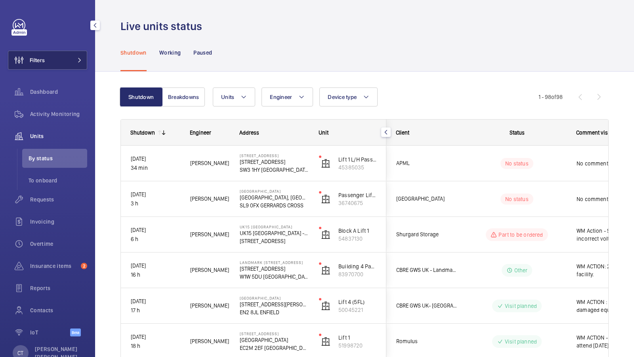
click at [60, 55] on button "Filters" at bounding box center [47, 60] width 79 height 19
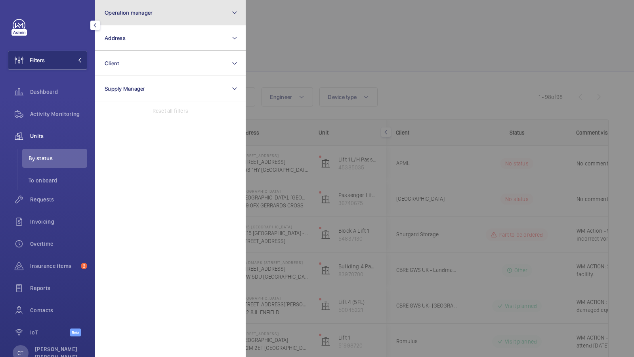
click at [140, 17] on button "Operation manager" at bounding box center [170, 12] width 151 height 25
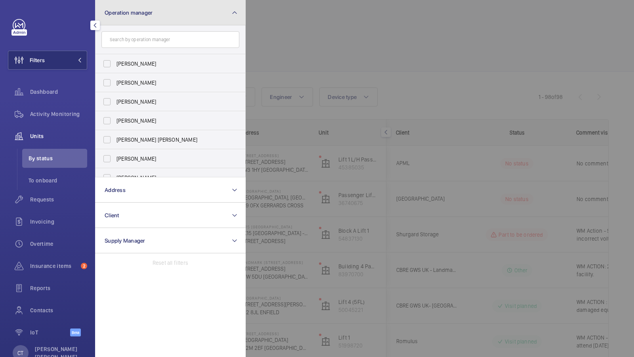
click at [178, 23] on button "Operation manager" at bounding box center [170, 12] width 151 height 25
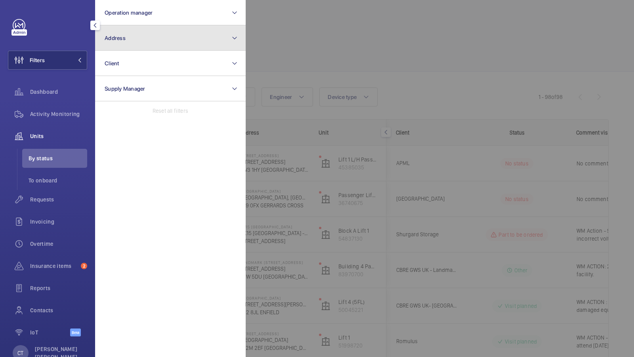
click at [171, 34] on button "Address" at bounding box center [170, 37] width 151 height 25
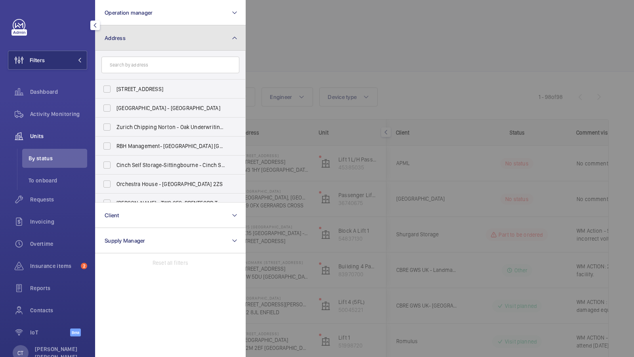
click at [177, 36] on button "Address" at bounding box center [170, 37] width 151 height 25
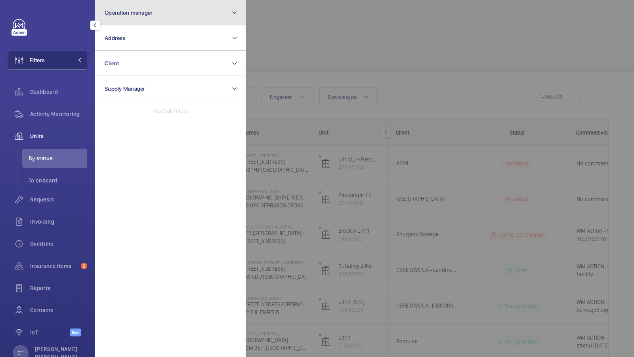
click at [177, 24] on button "Operation manager" at bounding box center [170, 12] width 151 height 25
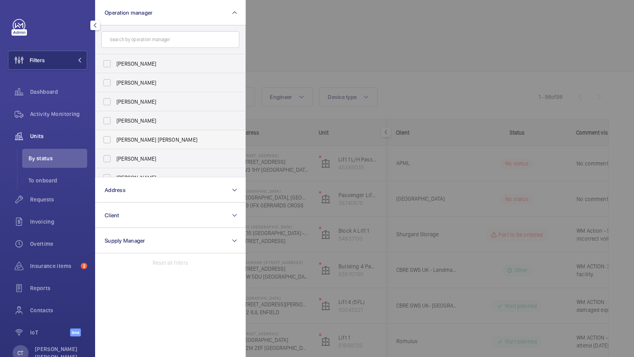
click at [154, 136] on span "[PERSON_NAME] [PERSON_NAME]" at bounding box center [170, 140] width 109 height 8
click at [115, 136] on input "[PERSON_NAME] [PERSON_NAME]" at bounding box center [107, 140] width 16 height 16
checkbox input "true"
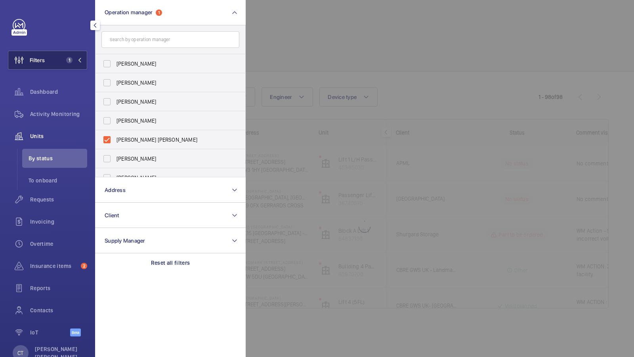
click at [70, 67] on button "Filters 1" at bounding box center [47, 60] width 79 height 19
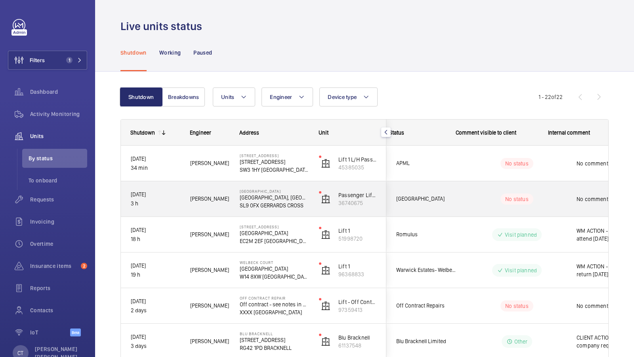
scroll to position [0, 143]
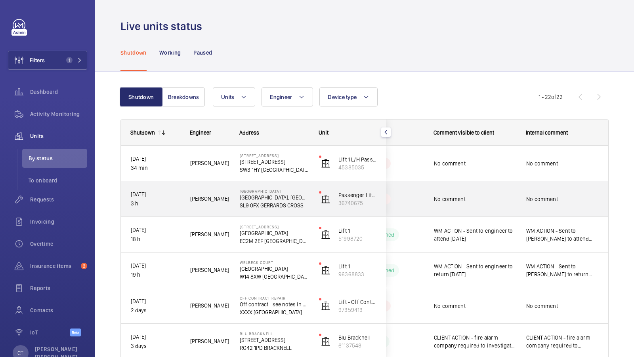
click at [522, 198] on div "No comment" at bounding box center [563, 199] width 92 height 34
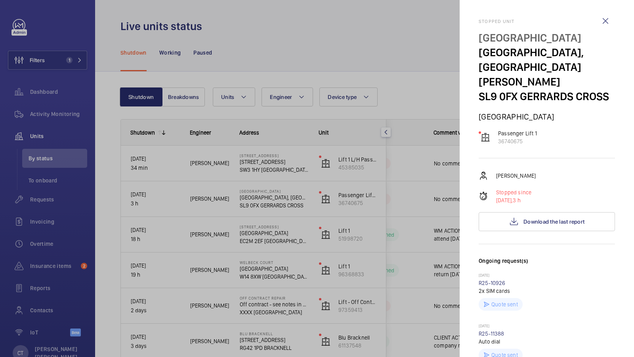
scroll to position [2, 0]
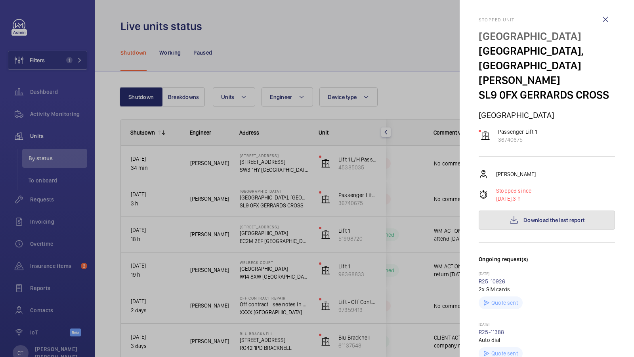
click at [549, 211] on button "Download the last report" at bounding box center [547, 220] width 136 height 19
click at [313, 259] on div at bounding box center [317, 178] width 634 height 357
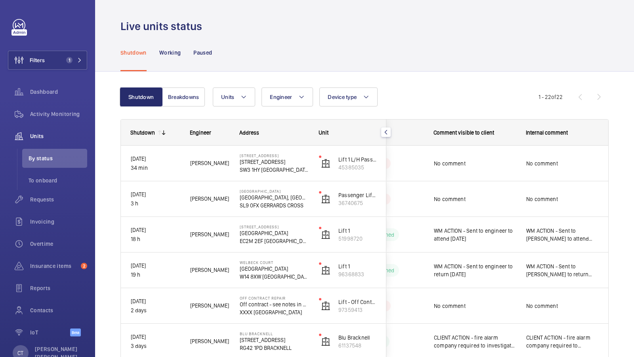
scroll to position [0, 0]
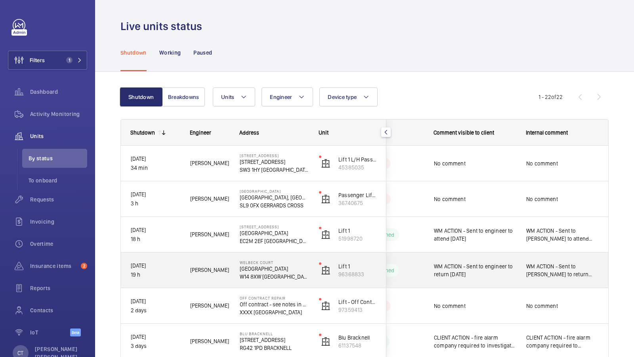
click at [546, 269] on span "WM ACTION - Sent to [PERSON_NAME] to return [DATE]" at bounding box center [562, 271] width 72 height 16
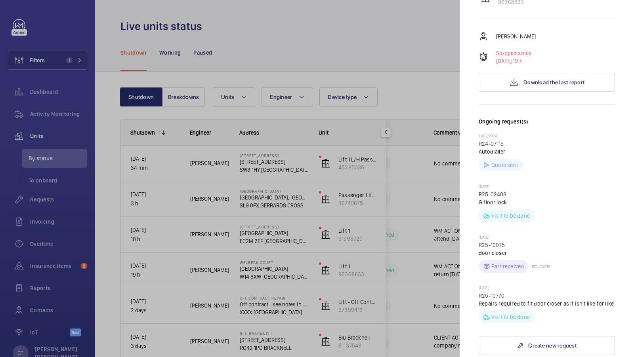
scroll to position [122, 0]
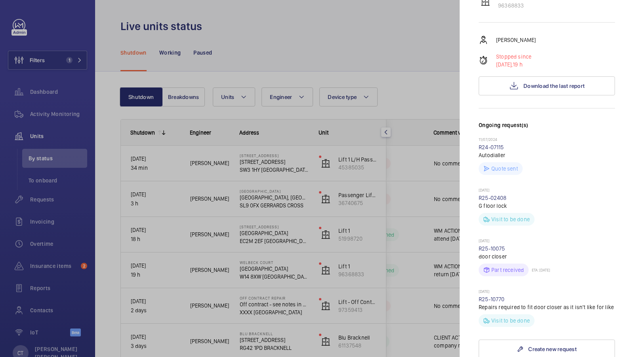
click at [428, 202] on div at bounding box center [317, 178] width 634 height 357
